Goal: Task Accomplishment & Management: Manage account settings

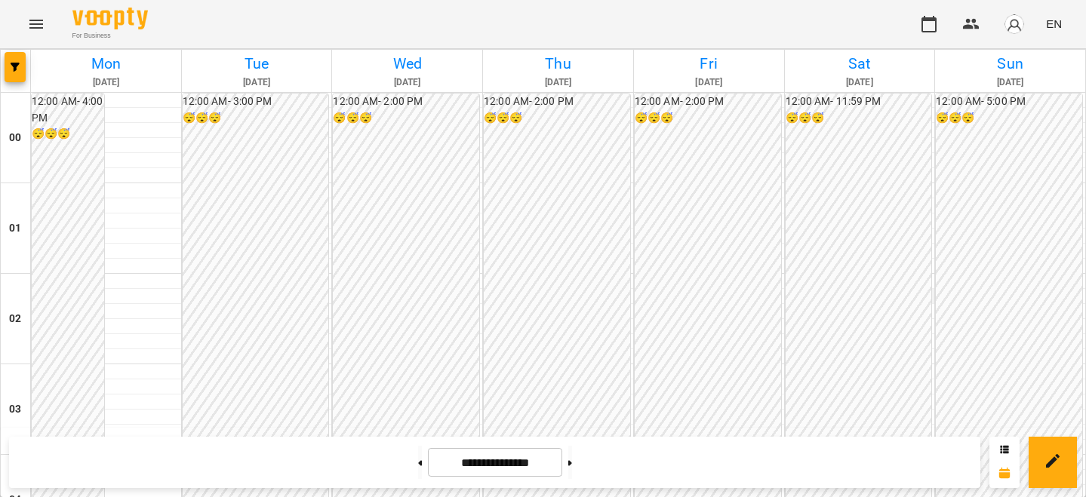
scroll to position [1424, 0]
click at [572, 463] on button at bounding box center [570, 462] width 4 height 33
type input "**********"
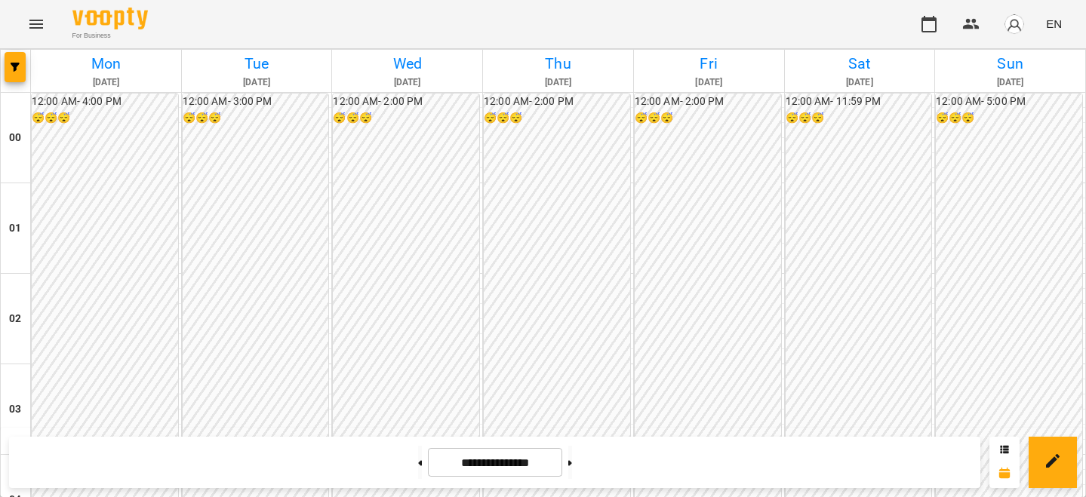
scroll to position [1481, 0]
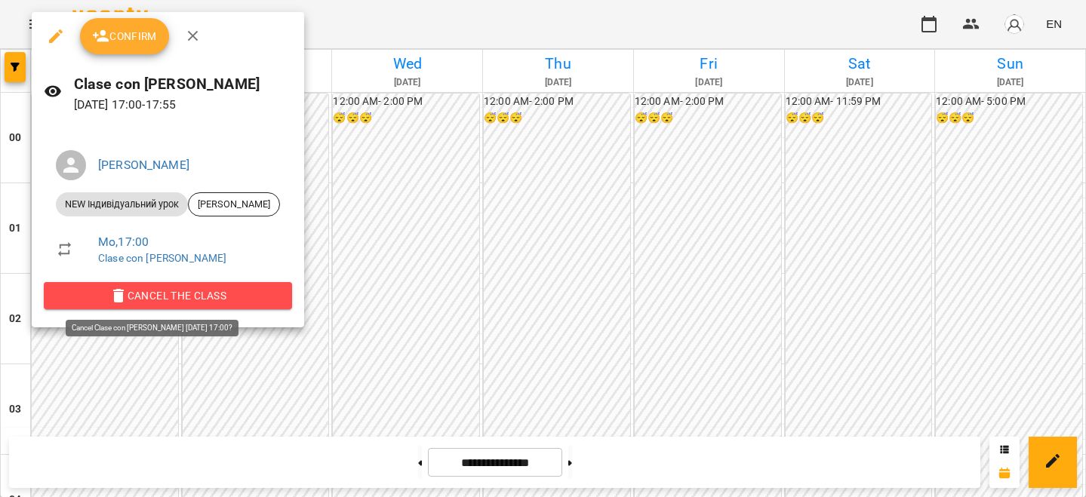
click at [168, 293] on span "Cancel the class" at bounding box center [168, 296] width 224 height 18
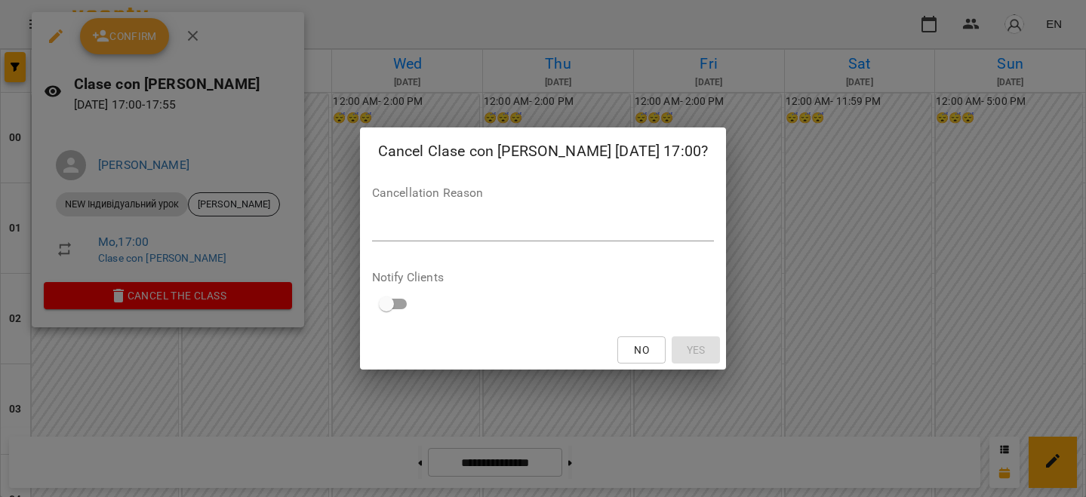
click at [419, 230] on textarea at bounding box center [543, 229] width 342 height 14
type textarea "*"
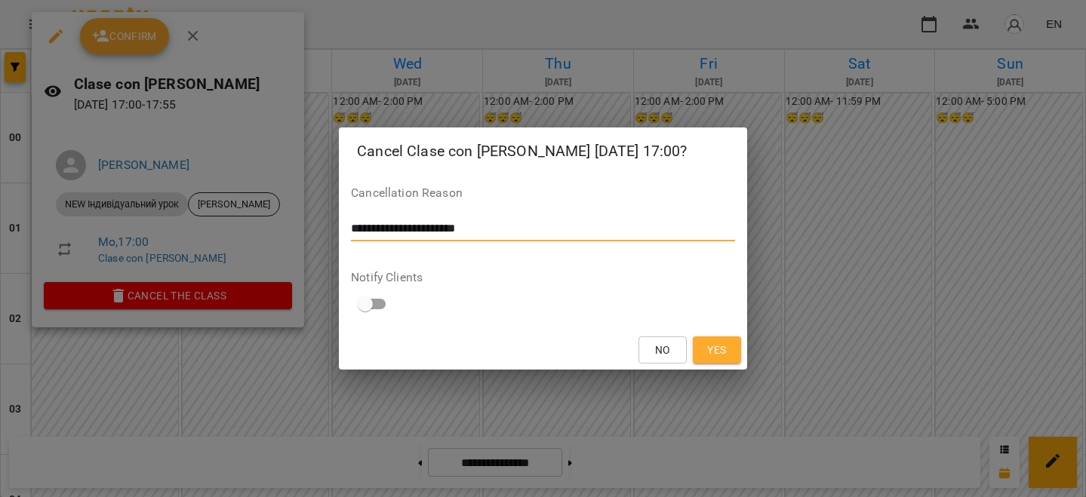
type textarea "**********"
click at [718, 346] on span "Yes" at bounding box center [716, 350] width 19 height 18
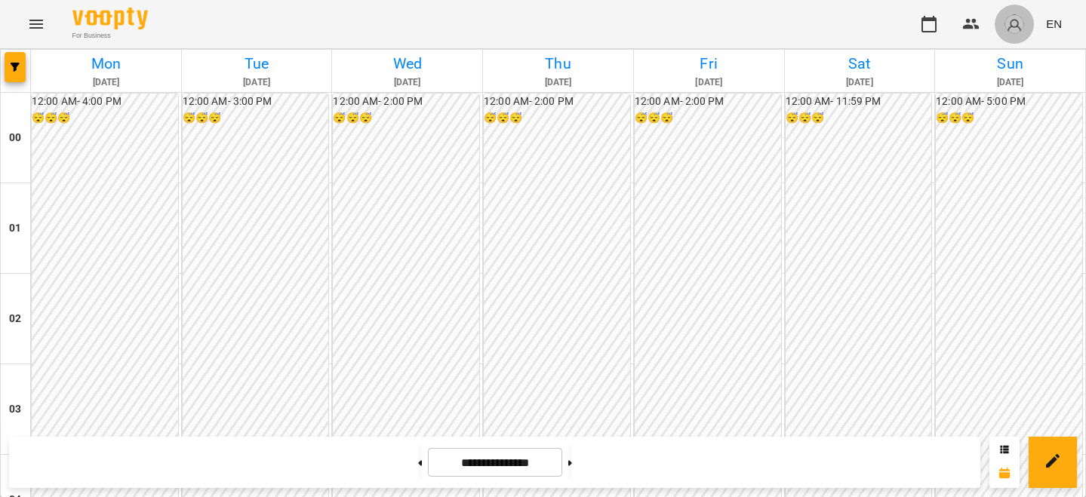
click at [1007, 18] on img "button" at bounding box center [1014, 24] width 21 height 21
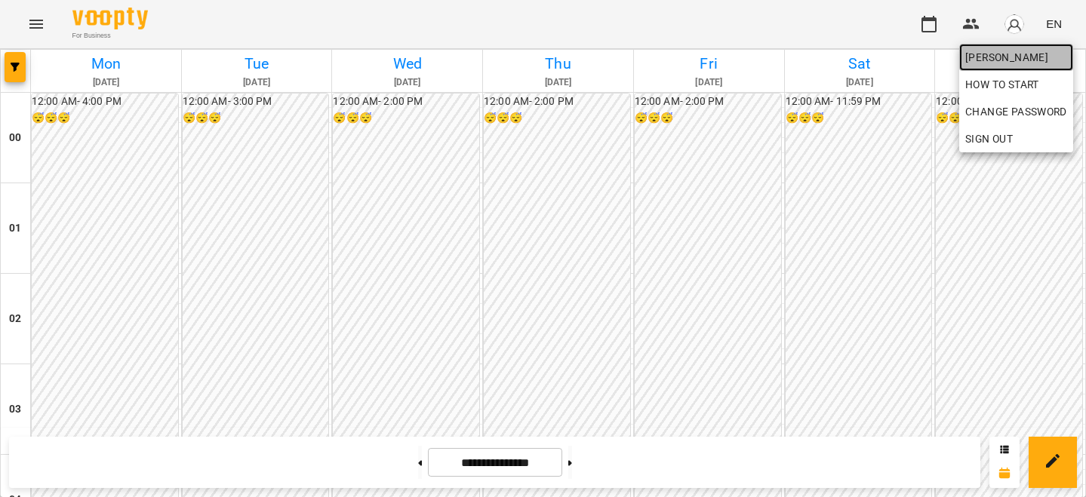
click at [997, 63] on span "[PERSON_NAME]" at bounding box center [1016, 57] width 102 height 18
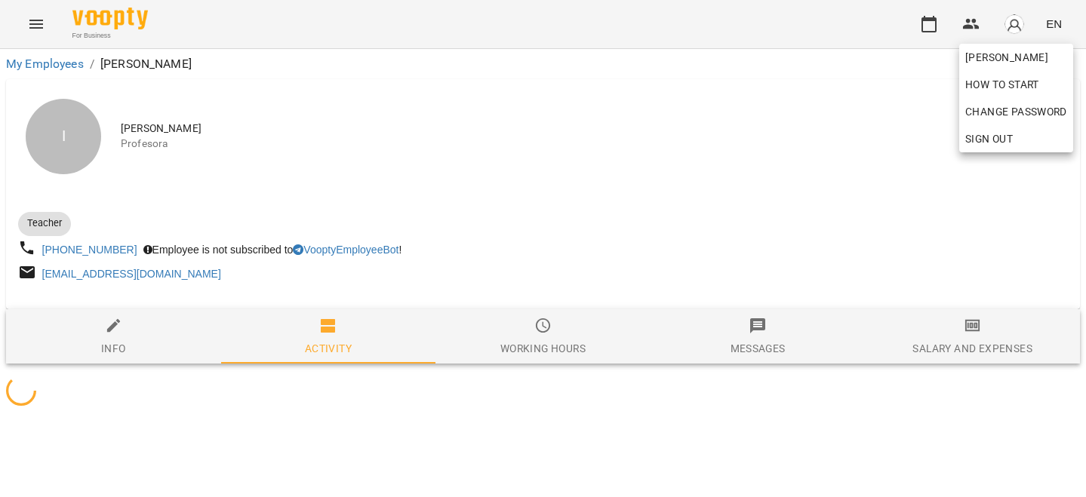
click at [961, 334] on div at bounding box center [543, 248] width 1086 height 497
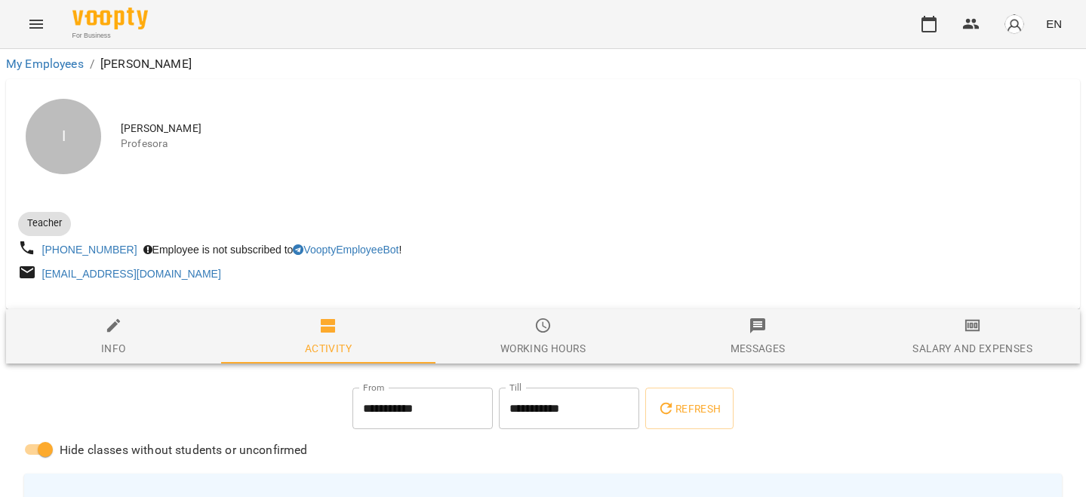
click at [952, 334] on span "Salary and Expenses" at bounding box center [972, 337] width 197 height 41
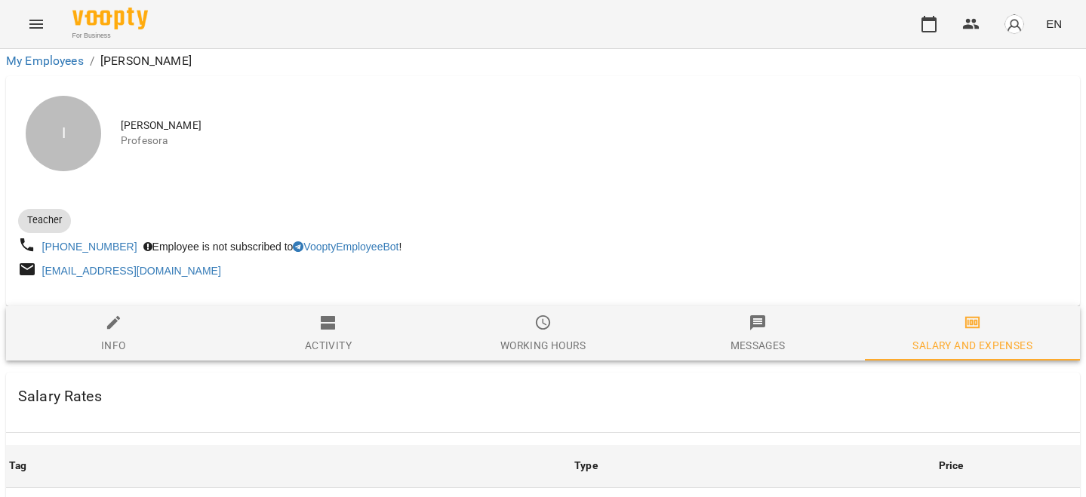
scroll to position [625, 0]
